Goal: Task Accomplishment & Management: Use online tool/utility

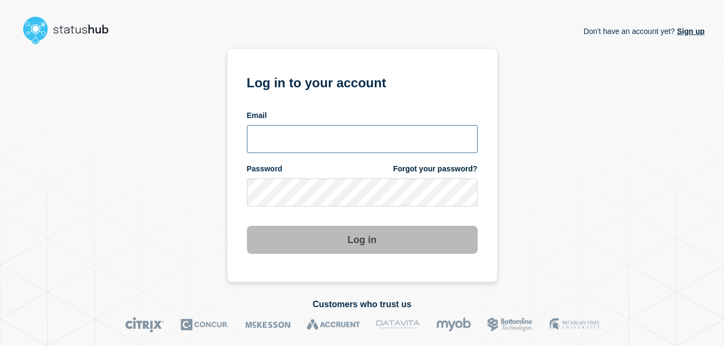
type input "[PERSON_NAME][EMAIL_ADDRESS][PERSON_NAME][DOMAIN_NAME]"
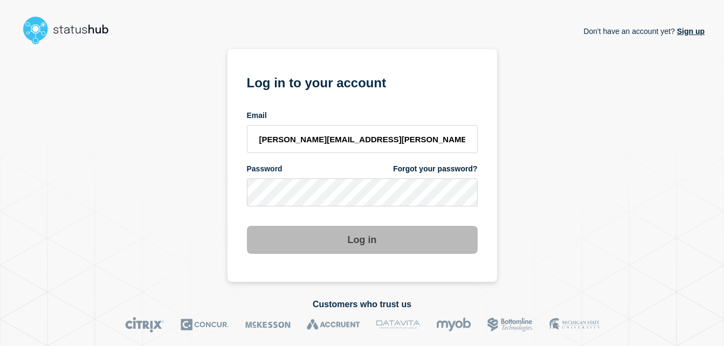
click at [411, 240] on button "Log in" at bounding box center [362, 240] width 231 height 28
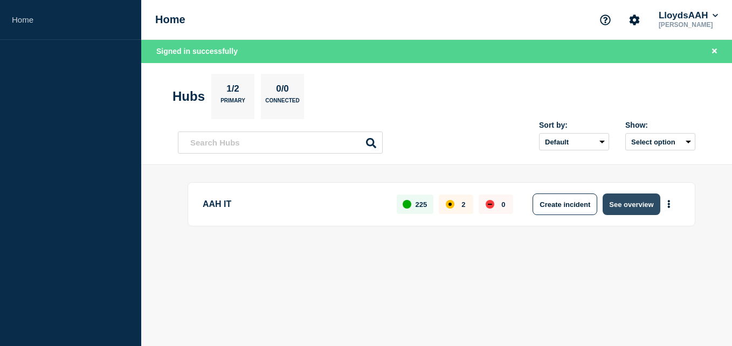
click at [620, 212] on button "See overview" at bounding box center [631, 205] width 57 height 22
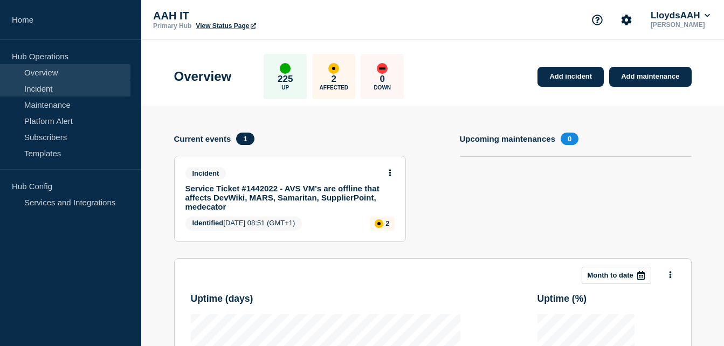
click at [58, 88] on link "Incident" at bounding box center [65, 88] width 130 height 16
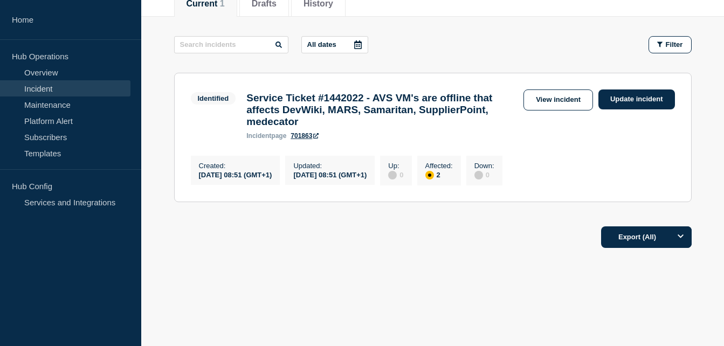
scroll to position [160, 0]
click at [576, 96] on link "View incident" at bounding box center [558, 99] width 70 height 21
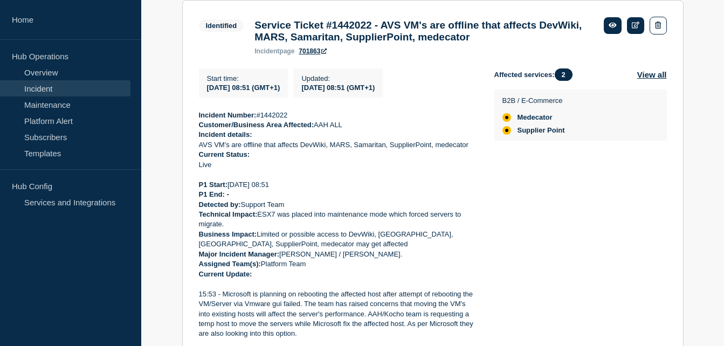
scroll to position [216, 0]
click at [636, 29] on link at bounding box center [636, 25] width 18 height 17
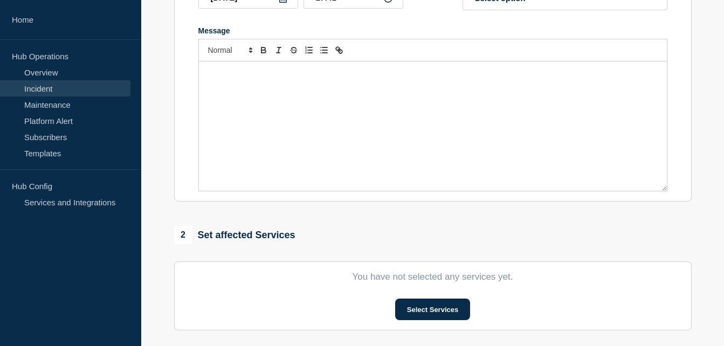
type input "Service Ticket #1442022 - AVS VM's are offline that affects DevWiki, MARS, Sama…"
type input "08:51"
select select "identified"
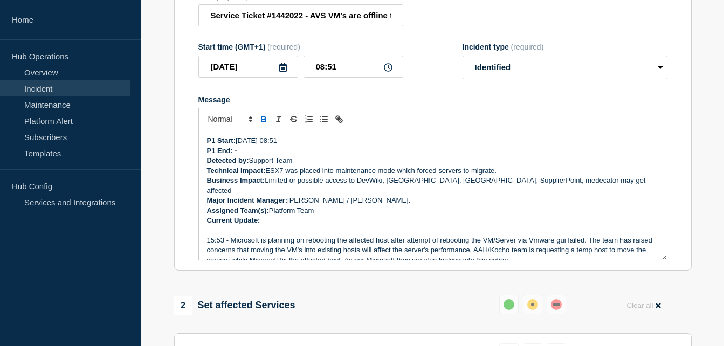
scroll to position [54, 0]
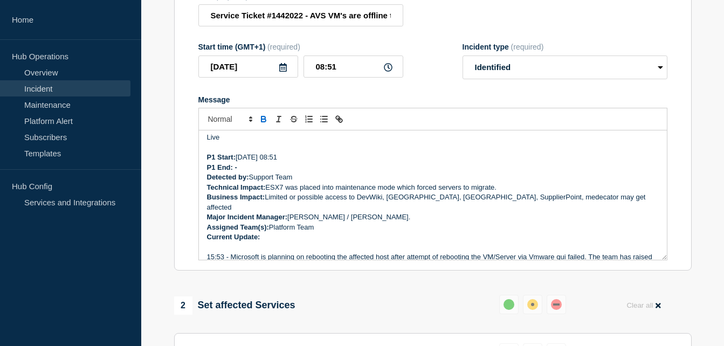
click at [222, 242] on p "Message" at bounding box center [433, 247] width 452 height 10
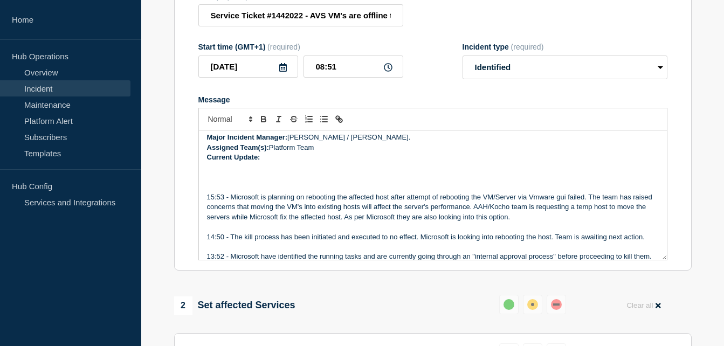
scroll to position [109, 0]
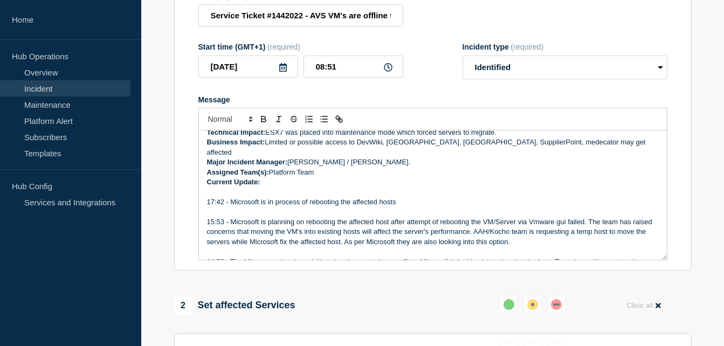
click at [273, 191] on p "Message" at bounding box center [433, 192] width 452 height 10
click at [436, 197] on p "17:42 - Microsoft is in process of rebooting the affected hosts" at bounding box center [433, 202] width 452 height 10
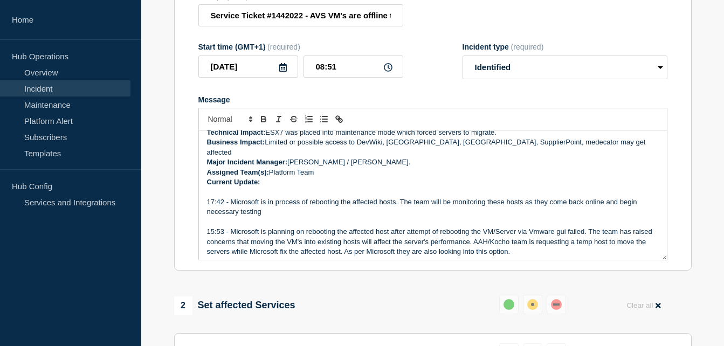
click at [639, 197] on p "17:42 - Microsoft is in process of rebooting the affected hosts. The team will …" at bounding box center [433, 207] width 452 height 20
click at [305, 209] on p "17:42 - Microsoft is in process of rebooting the affected hosts. The team will …" at bounding box center [433, 207] width 452 height 20
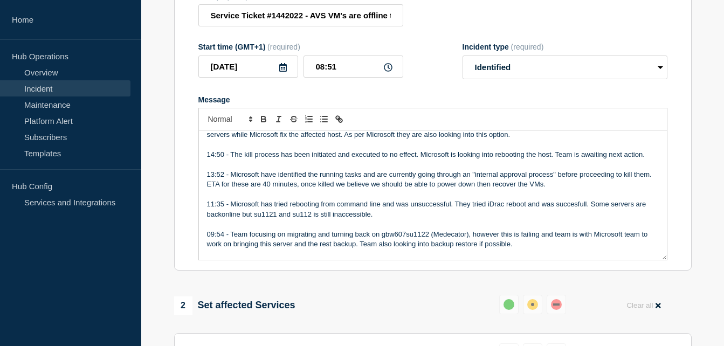
scroll to position [292, 0]
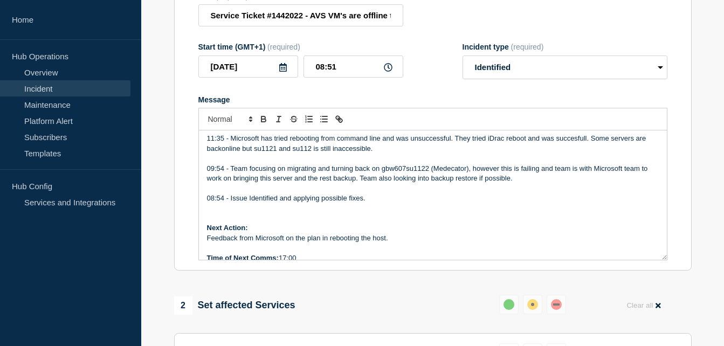
click at [300, 253] on p "Time of Next Comms: 17:00" at bounding box center [433, 258] width 452 height 10
drag, startPoint x: 390, startPoint y: 232, endPoint x: 306, endPoint y: 234, distance: 84.1
click at [306, 234] on p "Feedback from Microsoft on the plan in rebooting the host." at bounding box center [433, 238] width 452 height 10
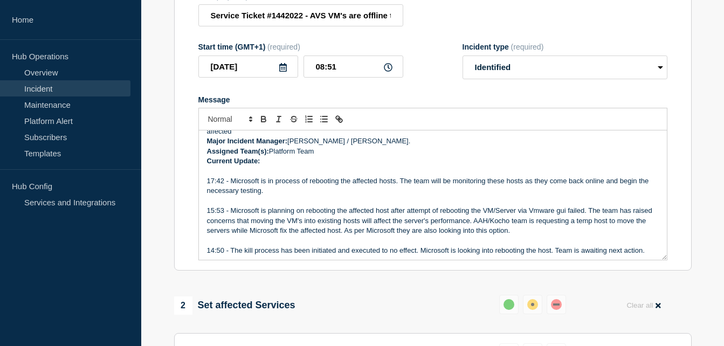
scroll to position [76, 0]
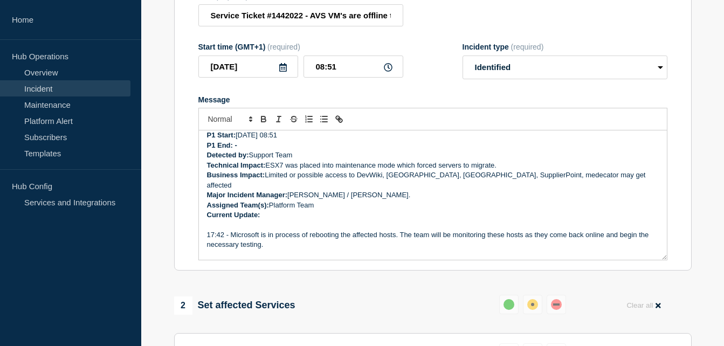
click at [382, 230] on p "17:42 - Microsoft is in process of rebooting the affected hosts. The team will …" at bounding box center [433, 240] width 452 height 20
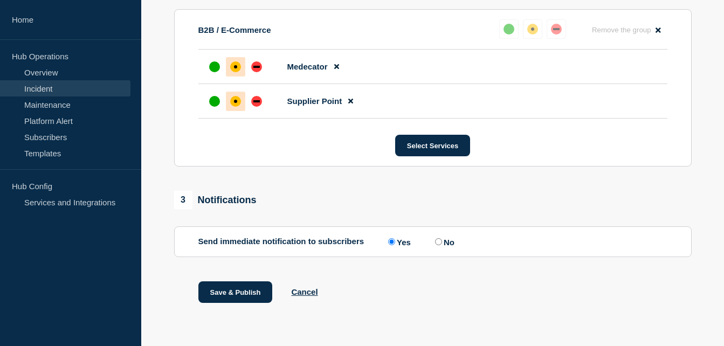
scroll to position [491, 0]
click at [223, 298] on button "Save & Publish" at bounding box center [235, 292] width 74 height 22
